Goal: Navigation & Orientation: Find specific page/section

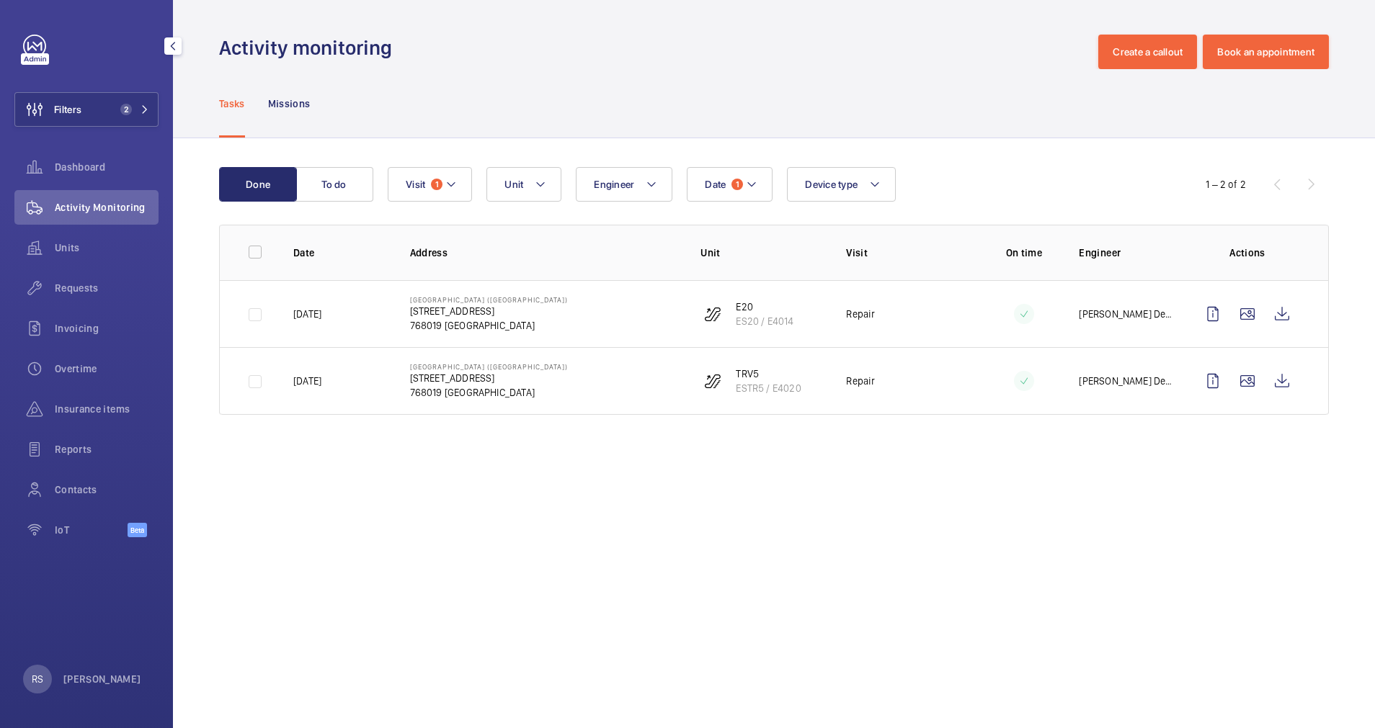
click at [63, 218] on div "Activity Monitoring" at bounding box center [86, 207] width 144 height 35
click at [81, 169] on span "Dashboard" at bounding box center [107, 167] width 104 height 14
